Goal: Task Accomplishment & Management: Complete application form

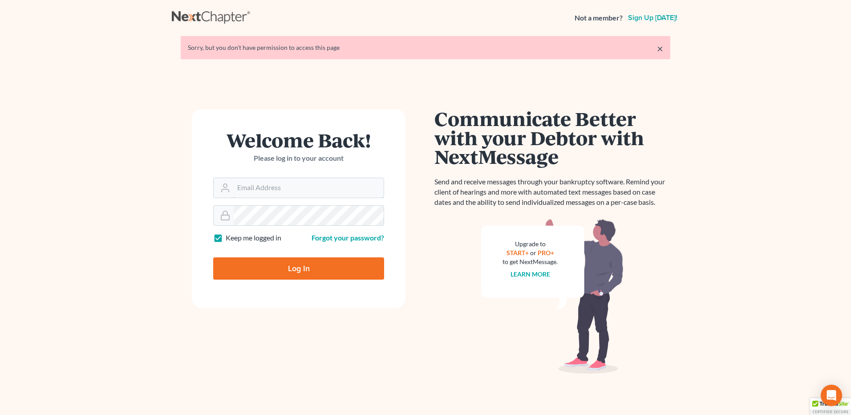
type input "[PERSON_NAME][EMAIL_ADDRESS][DOMAIN_NAME]"
click at [283, 263] on input "Log In" at bounding box center [298, 268] width 171 height 22
type input "Thinking..."
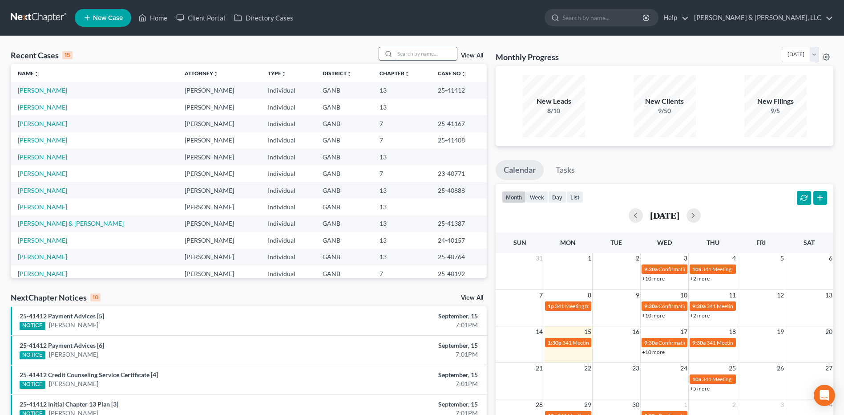
click at [424, 56] on input "search" at bounding box center [426, 53] width 62 height 13
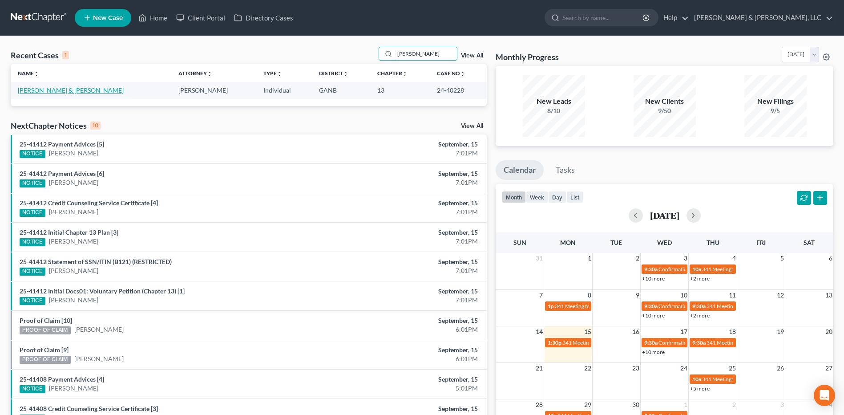
type input "[PERSON_NAME]"
click at [75, 93] on link "[PERSON_NAME] & [PERSON_NAME]" at bounding box center [71, 90] width 106 height 8
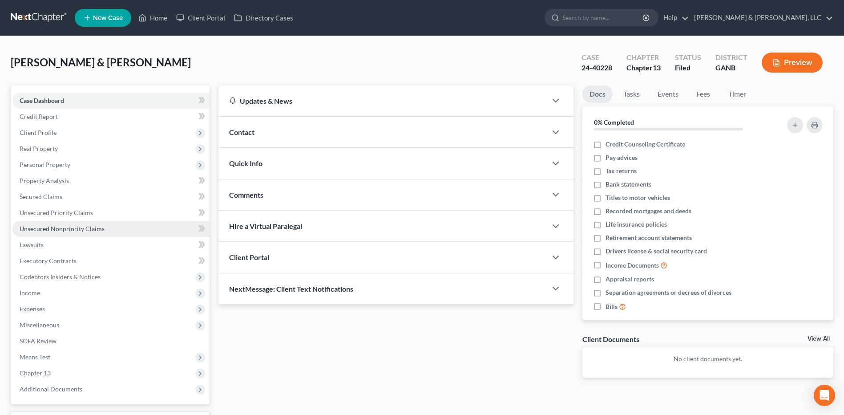
click at [89, 226] on span "Unsecured Nonpriority Claims" at bounding box center [62, 229] width 85 height 8
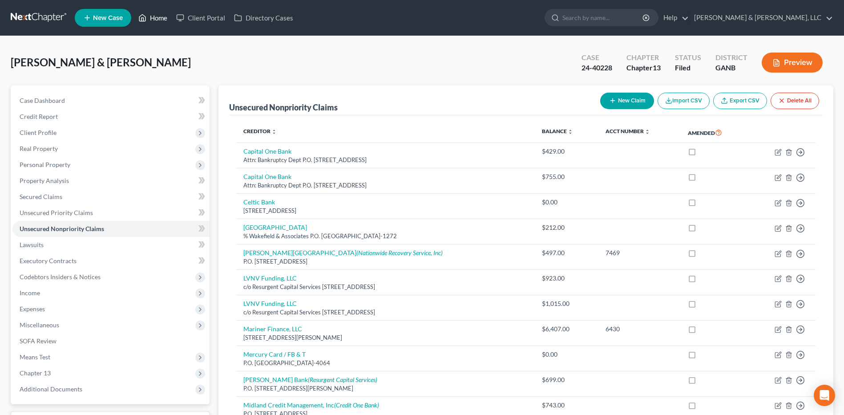
click at [167, 21] on link "Home" at bounding box center [153, 18] width 38 height 16
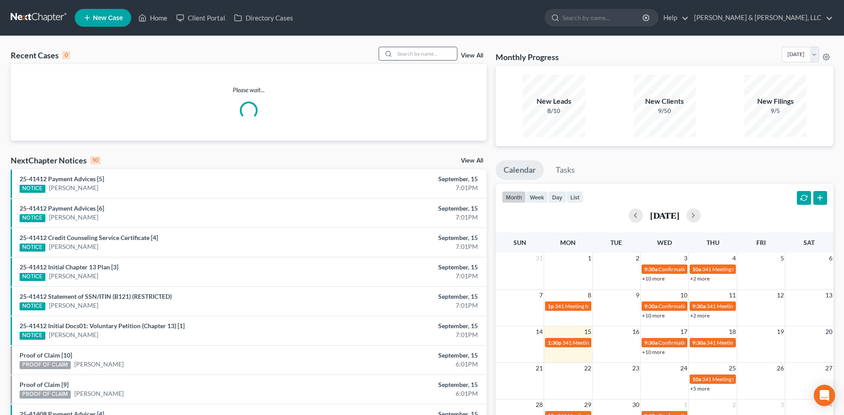
click at [439, 52] on input "search" at bounding box center [426, 53] width 62 height 13
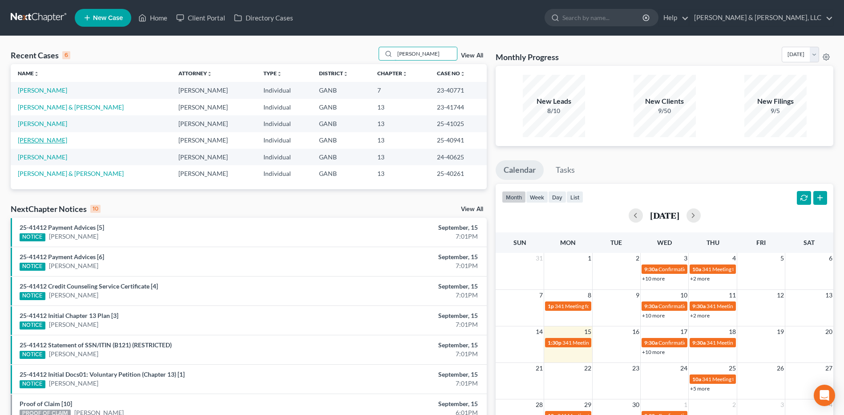
type input "[PERSON_NAME]"
click at [44, 139] on link "[PERSON_NAME]" at bounding box center [42, 140] width 49 height 8
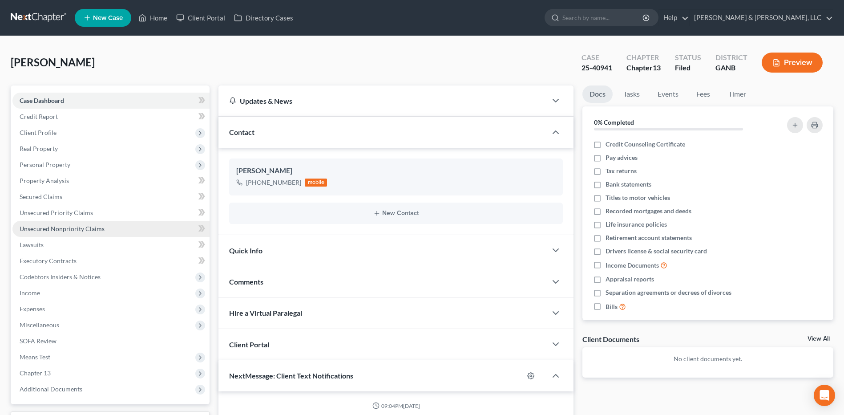
click at [89, 228] on span "Unsecured Nonpriority Claims" at bounding box center [62, 229] width 85 height 8
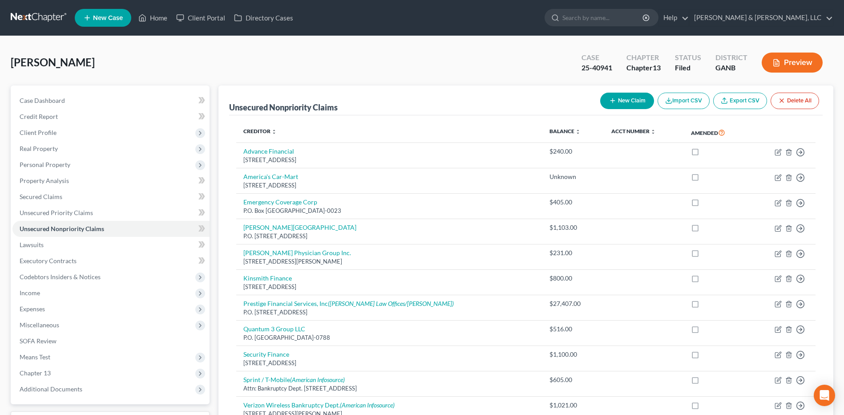
click at [618, 105] on button "New Claim" at bounding box center [627, 101] width 54 height 16
select select "0"
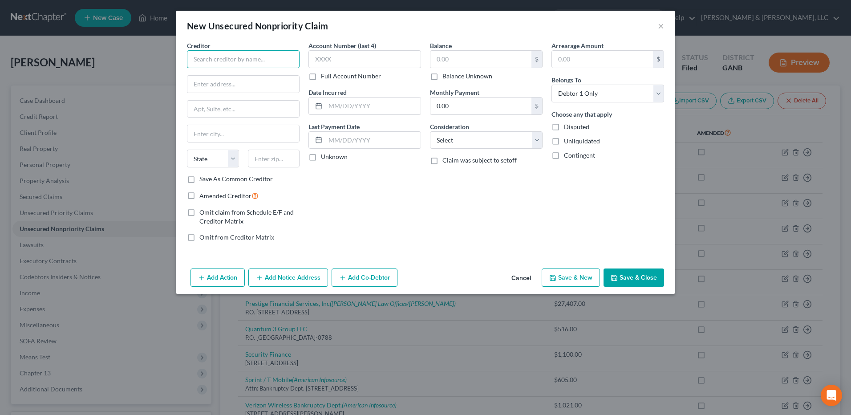
click at [293, 65] on input "text" at bounding box center [243, 59] width 113 height 18
type input "[PERSON_NAME] Finance Company"
type input "[STREET_ADDRESS]"
type input "30701"
type input "[PERSON_NAME]"
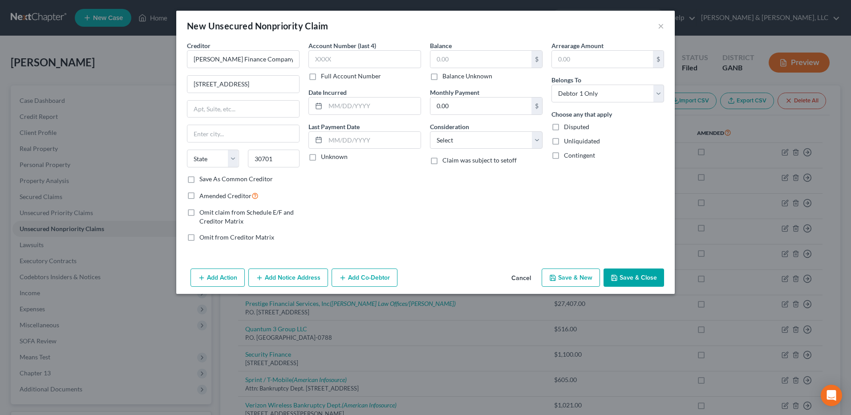
select select "10"
click at [417, 196] on div "Account Number (last 4) Full Account Number Date Incurred Last Payment Date Unk…" at bounding box center [364, 145] width 121 height 208
click at [488, 141] on select "Select Cable / Satellite Services Collection Agency Credit Card Debt Debt Couns…" at bounding box center [486, 140] width 113 height 18
select select "10"
click at [430, 131] on select "Select Cable / Satellite Services Collection Agency Credit Card Debt Debt Couns…" at bounding box center [486, 140] width 113 height 18
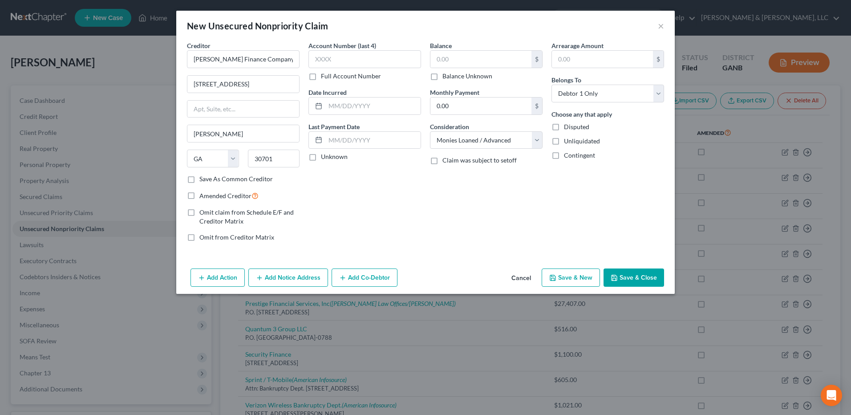
click at [444, 226] on div "Balance $ Balance Unknown Balance Undetermined $ Balance Unknown Monthly Paymen…" at bounding box center [485, 145] width 121 height 208
click at [462, 58] on input "text" at bounding box center [480, 59] width 101 height 17
click at [457, 231] on div "Balance 1,517.00 $ Balance Unknown Balance Undetermined 1,517 $ Balance Unknown…" at bounding box center [485, 145] width 121 height 208
click at [646, 273] on button "Save & Close" at bounding box center [633, 277] width 61 height 19
type input "1,517.00"
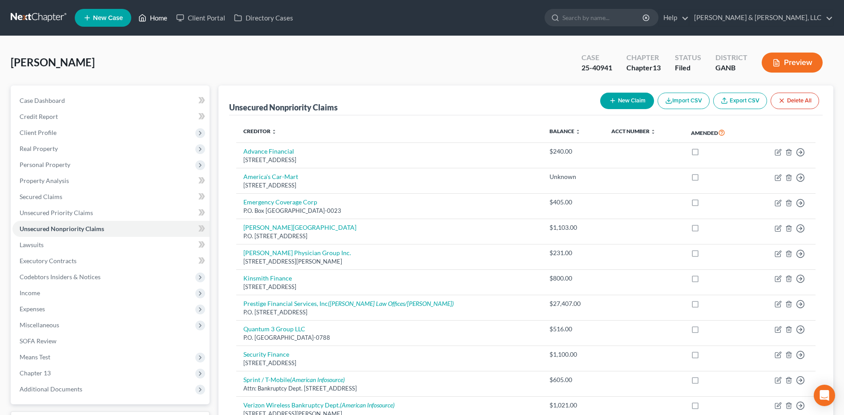
click at [163, 24] on link "Home" at bounding box center [153, 18] width 38 height 16
